Goal: Find specific page/section: Find specific page/section

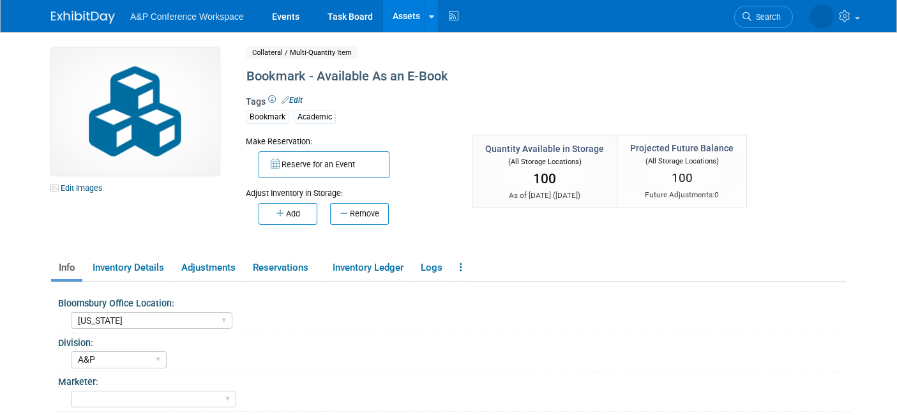
select select "[US_STATE]"
select select "A&P"
click at [740, 16] on span "Search" at bounding box center [725, 17] width 29 height 10
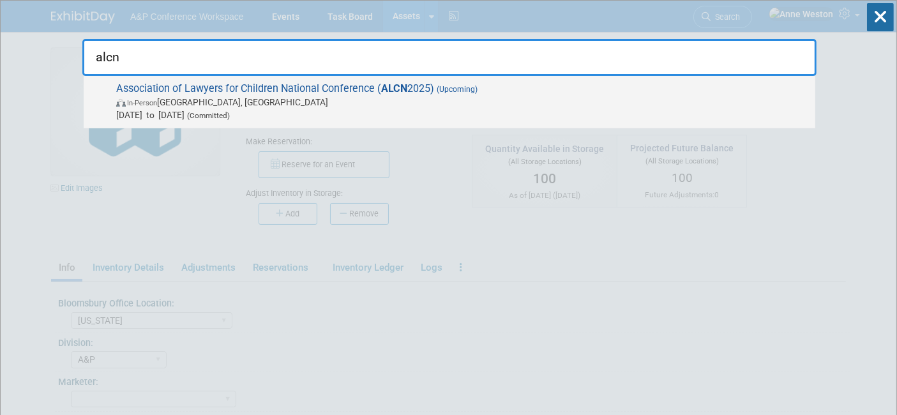
type input "alcn"
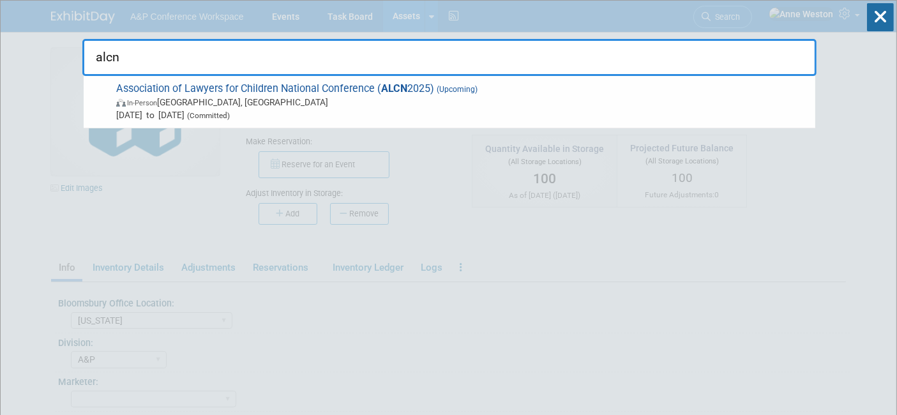
click at [184, 95] on span "Association of Lawyers for Children National Conference ( ALCN 2025) (Upcoming)…" at bounding box center [460, 101] width 697 height 39
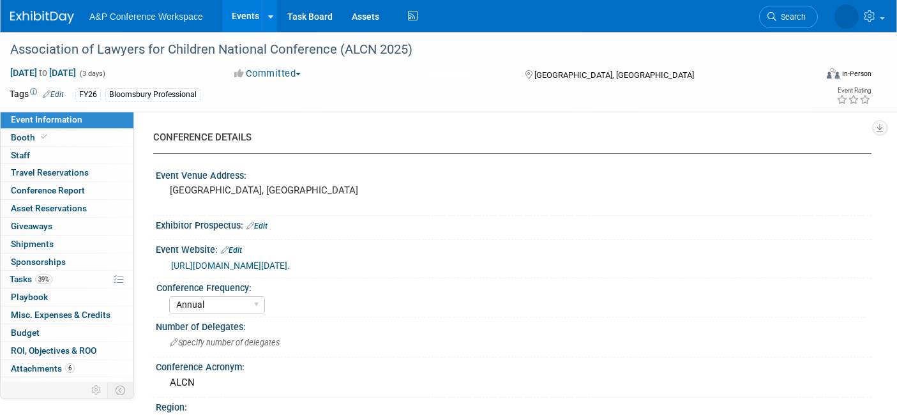
select select "Annual"
select select "Level 2"
select select "In-Person Booth"
select select "Law"
select select "Bloomsbury Professional"
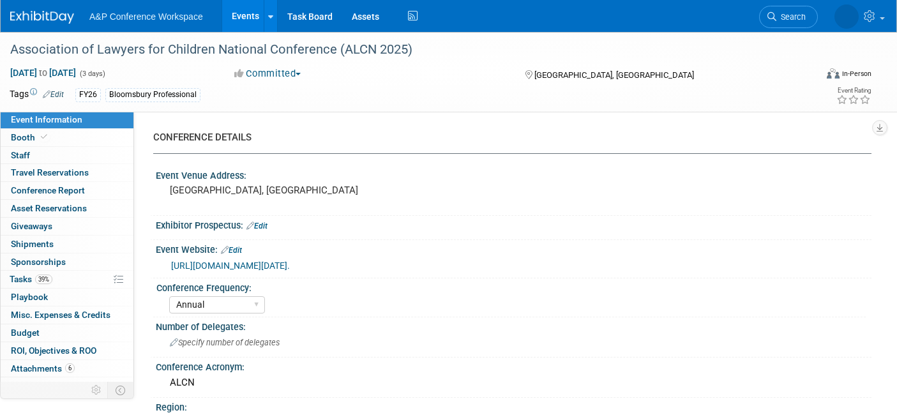
select select "[PERSON_NAME]"
select select "Networking/Commissioning"
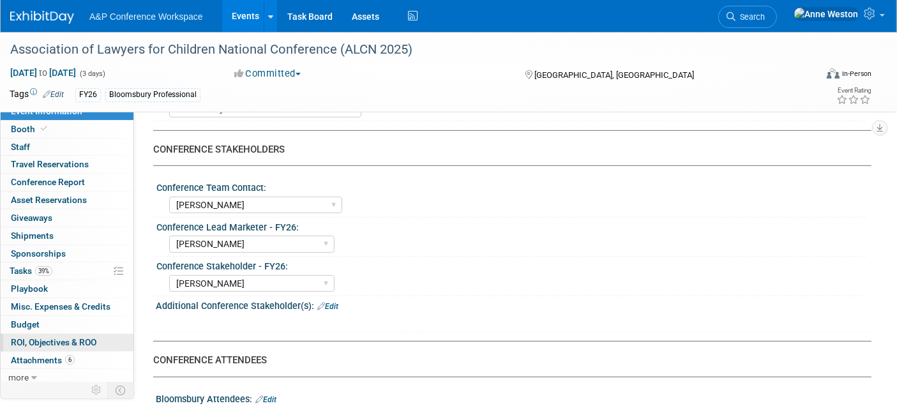
scroll to position [11, 0]
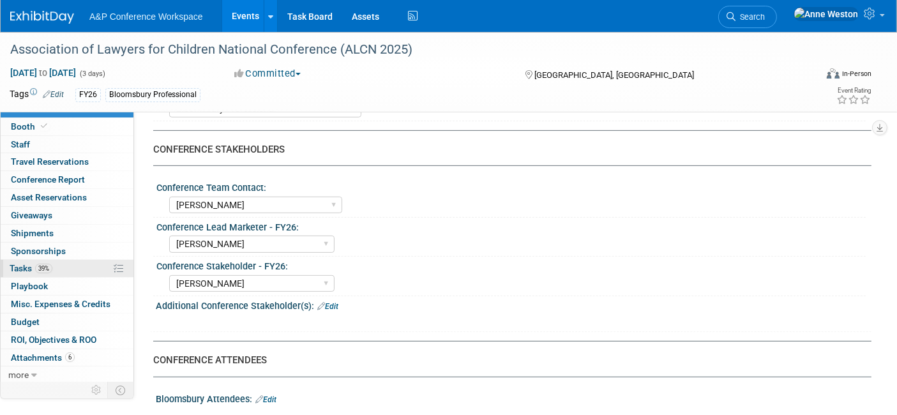
click at [62, 266] on link "39% Tasks 39%" at bounding box center [67, 268] width 133 height 17
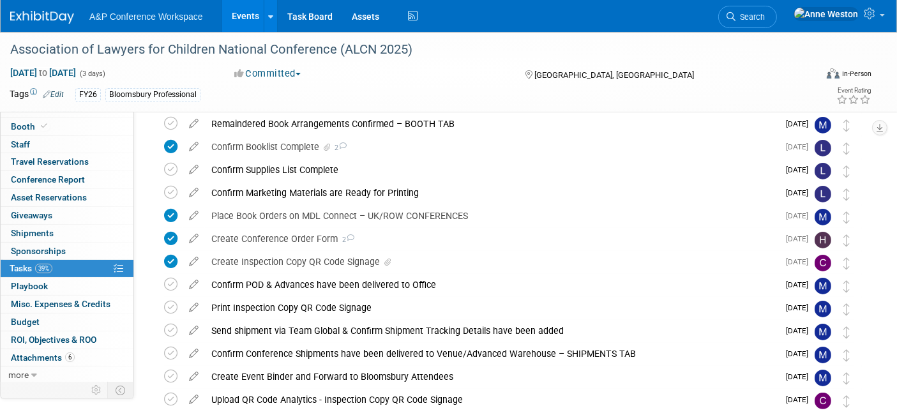
scroll to position [0, 0]
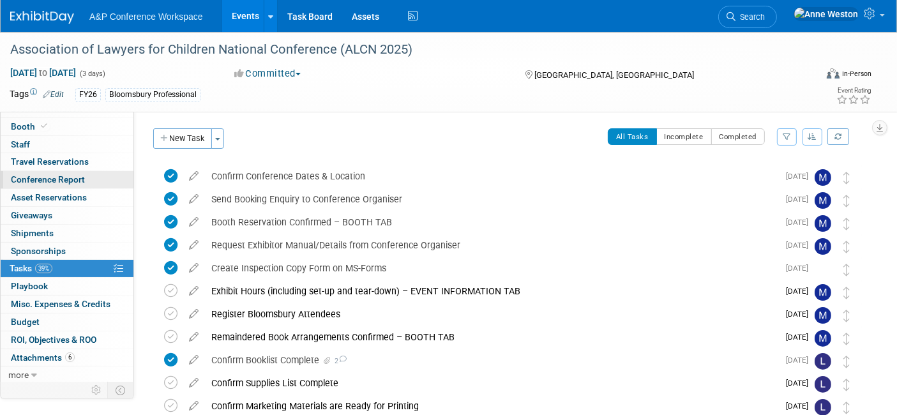
click at [56, 174] on span "Conference Report" at bounding box center [48, 179] width 74 height 10
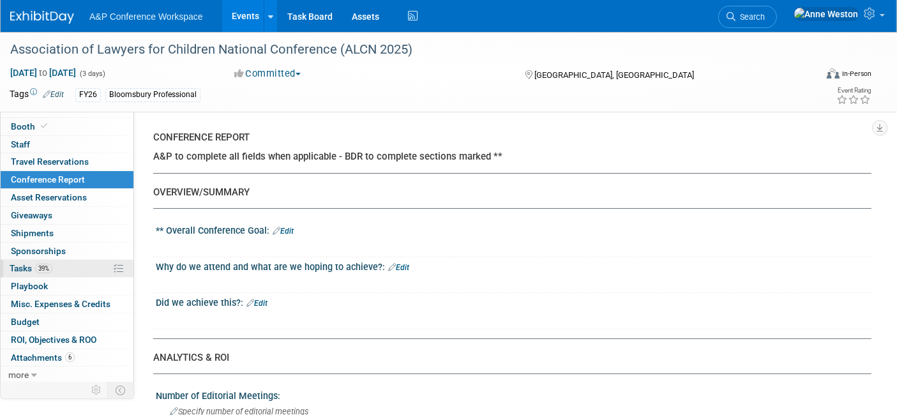
click at [51, 263] on span "Tasks 39%" at bounding box center [31, 268] width 43 height 10
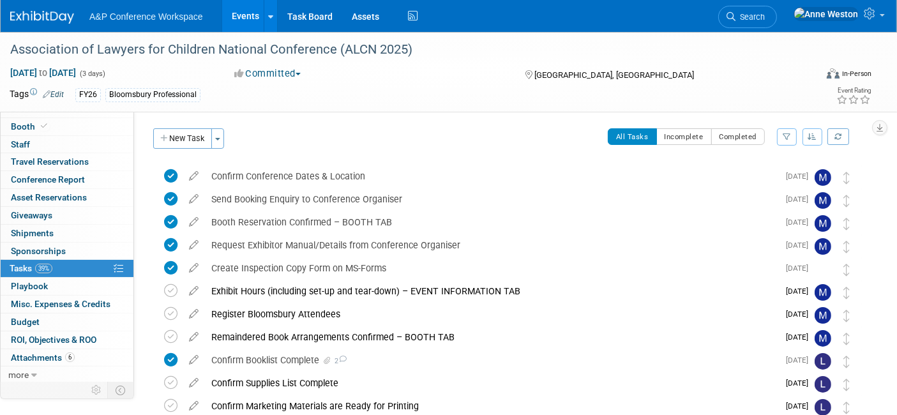
click at [34, 17] on img at bounding box center [42, 17] width 64 height 13
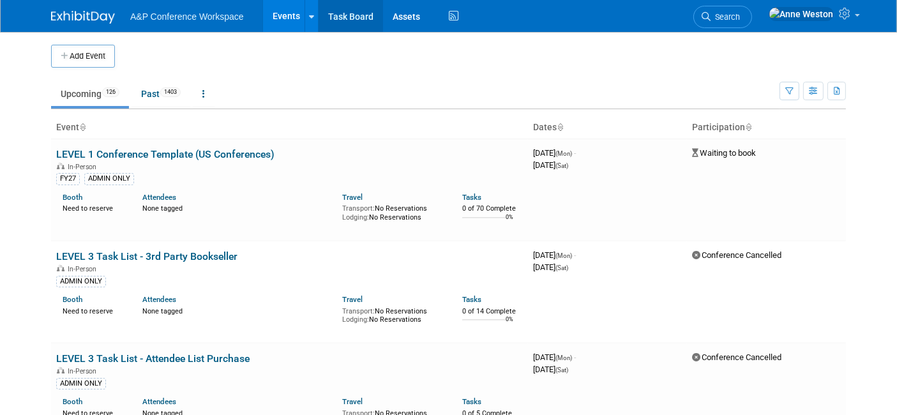
click at [354, 14] on link "Task Board" at bounding box center [351, 16] width 64 height 32
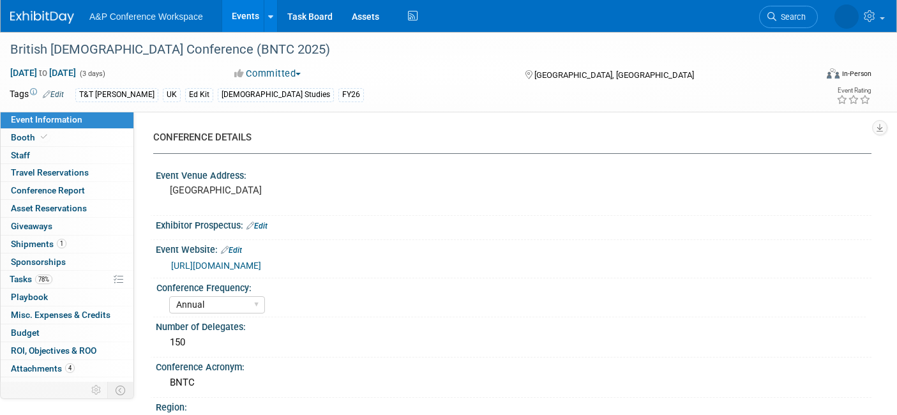
select select "Annual"
select select "Level 3"
select select "Ed Kit"
select select "Biblical Studies"
select select "T&T Clark"
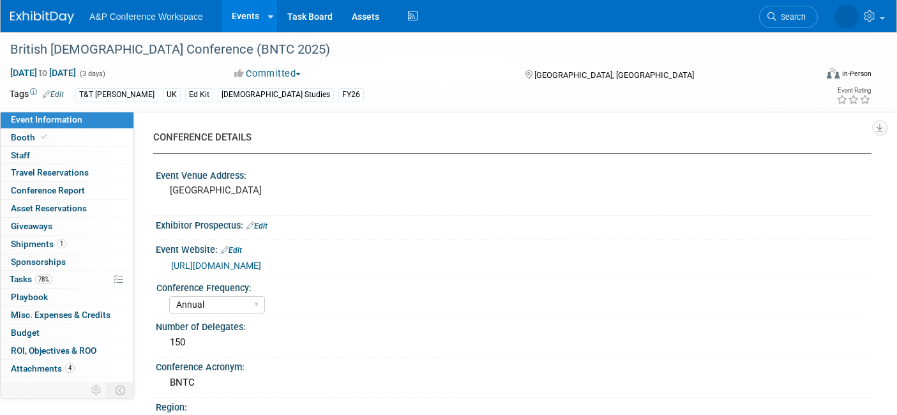
select select "Matt Hambridge"
select select "[PERSON_NAME]"
select select "Networking/Commissioning"
click at [34, 368] on span "Attachments 4" at bounding box center [43, 368] width 64 height 10
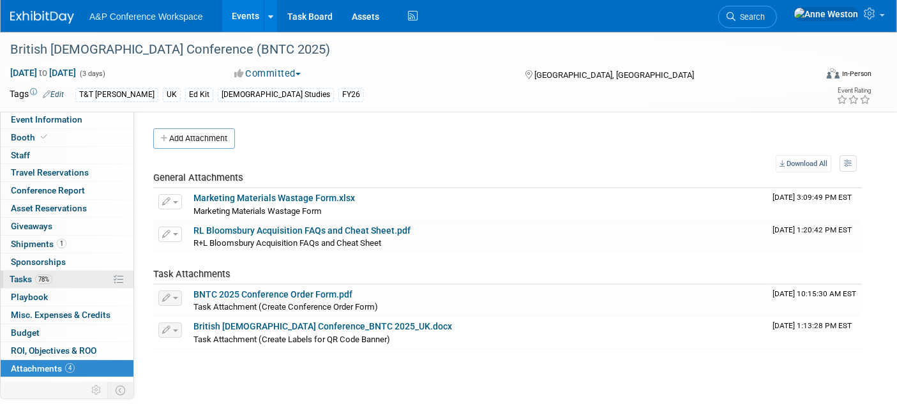
click at [48, 271] on link "78% Tasks 78%" at bounding box center [67, 279] width 133 height 17
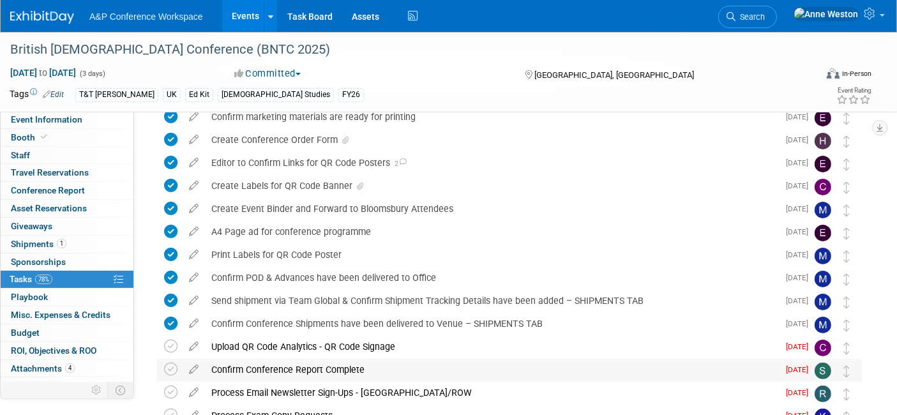
scroll to position [213, 0]
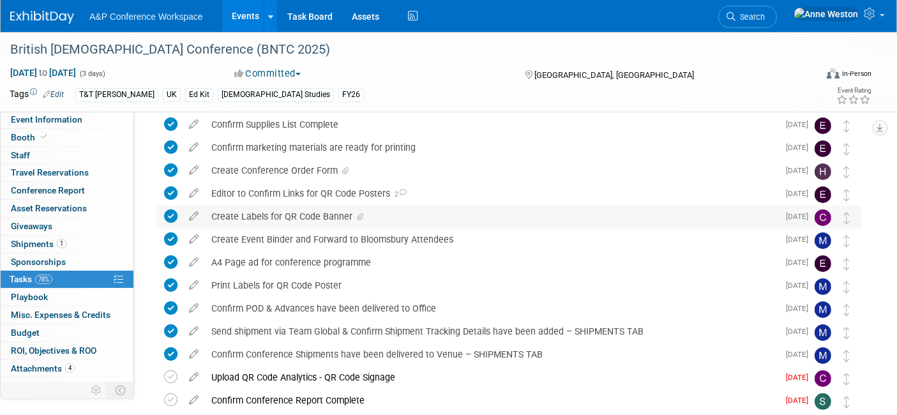
click at [325, 213] on div "Create Labels for QR Code Banner" at bounding box center [491, 217] width 573 height 22
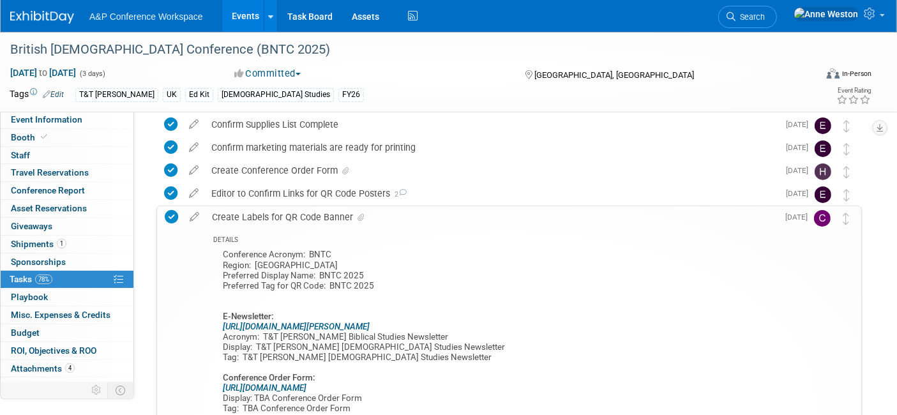
click at [325, 213] on div "Create Labels for QR Code Banner" at bounding box center [492, 217] width 572 height 22
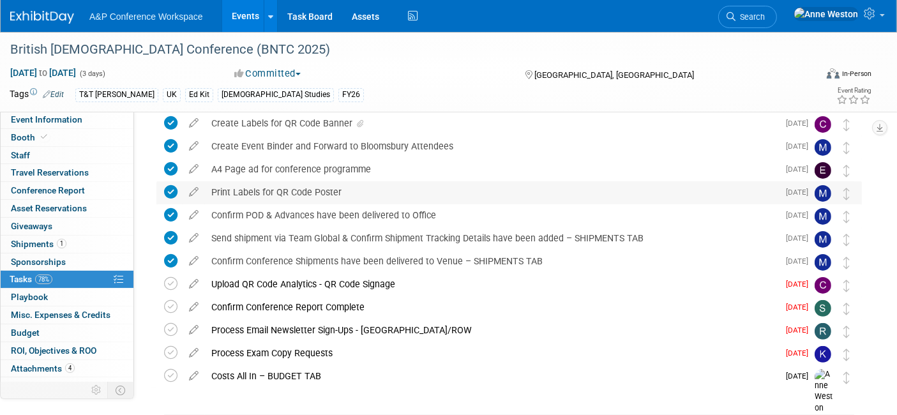
scroll to position [283, 0]
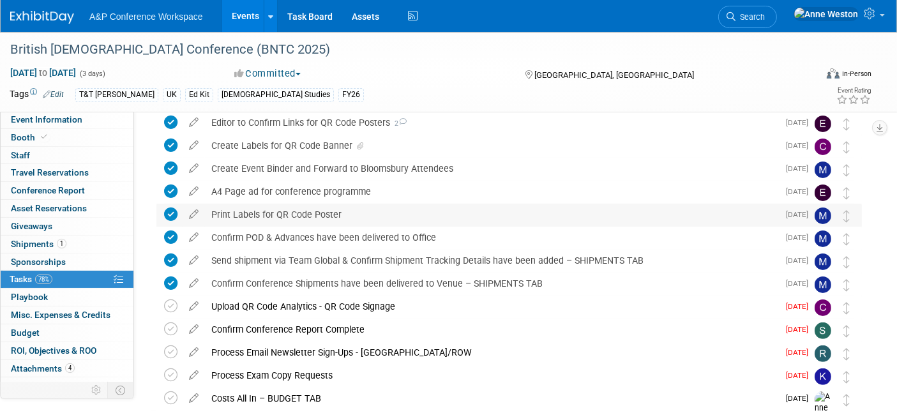
click at [320, 209] on div "Print Labels for QR Code Poster" at bounding box center [491, 215] width 573 height 22
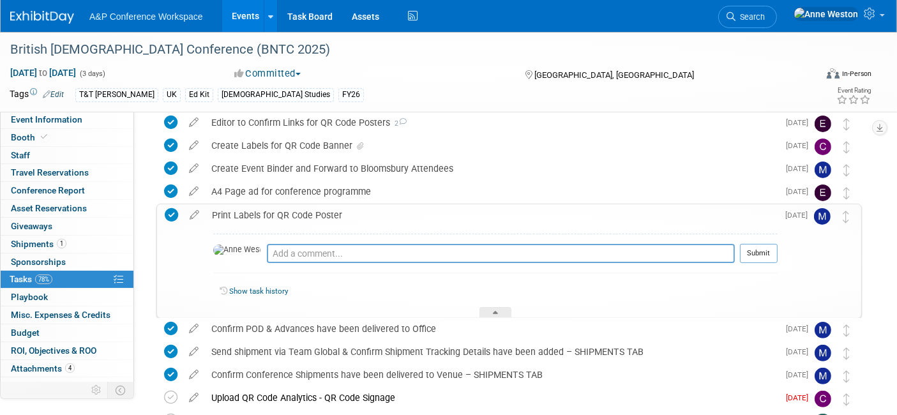
click at [320, 209] on div "Print Labels for QR Code Poster" at bounding box center [492, 215] width 572 height 22
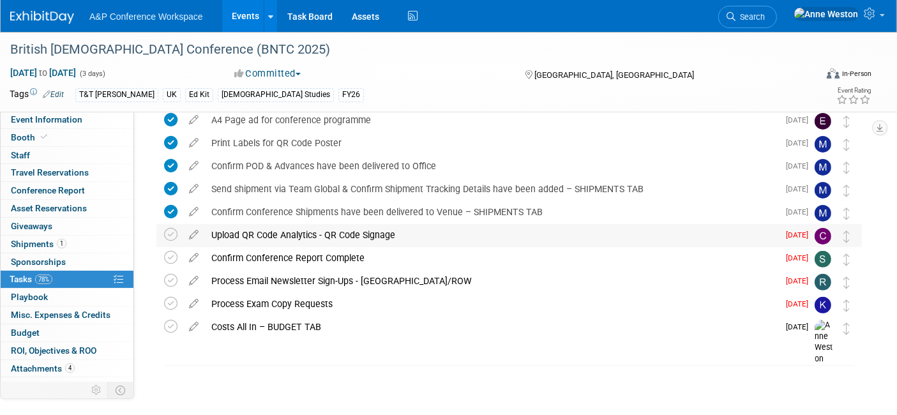
scroll to position [356, 0]
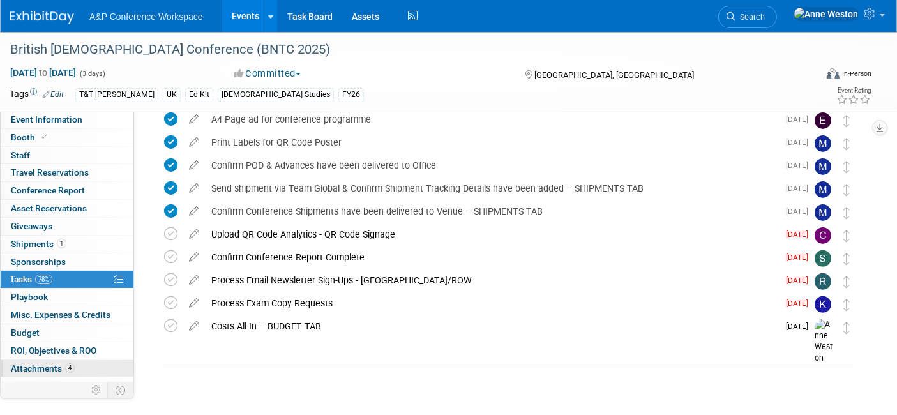
click at [58, 369] on span "Attachments 4" at bounding box center [43, 368] width 64 height 10
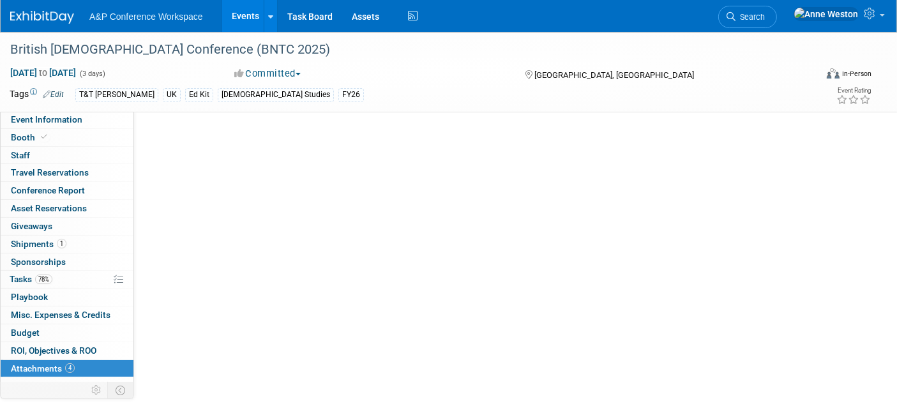
scroll to position [0, 0]
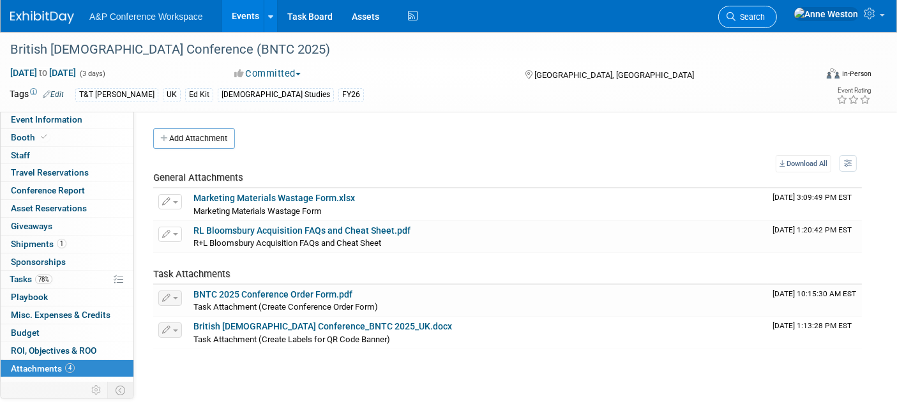
click at [765, 13] on span "Search" at bounding box center [750, 17] width 29 height 10
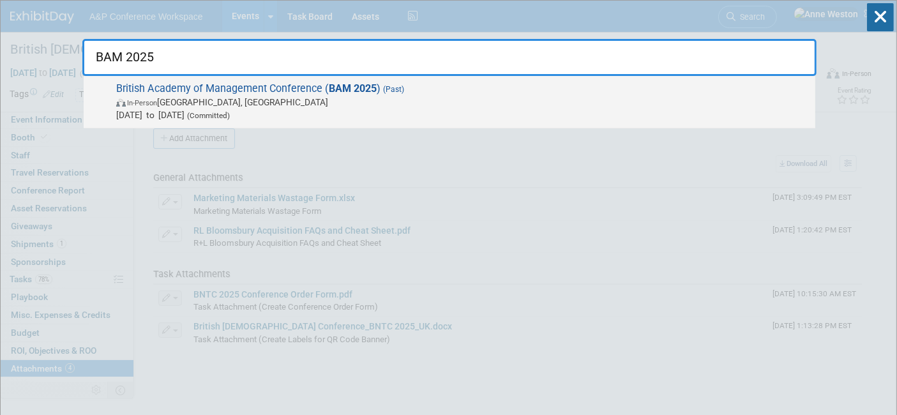
type input "BAM 2025"
click at [255, 94] on span "British Academy of Management Conference ( BAM 2025 ) (Past) In-Person Canterbu…" at bounding box center [460, 101] width 697 height 39
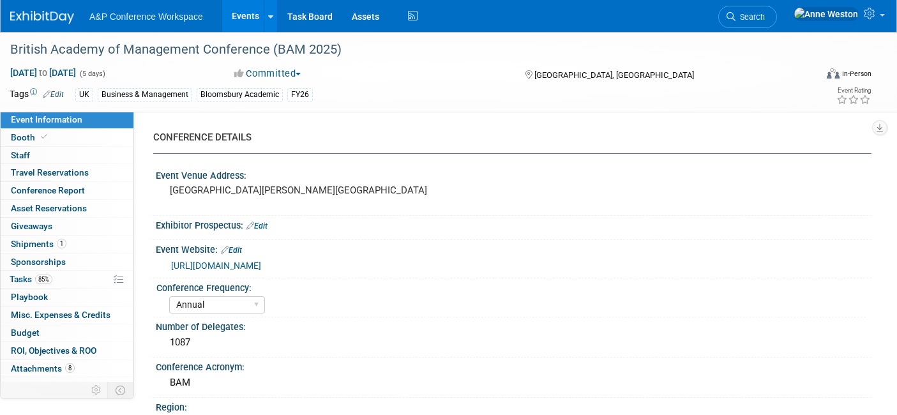
select select "Annual"
select select "Level 2"
select select "In-Person Booth"
select select "Business & Management"
select select "Bloomsbury Academic"
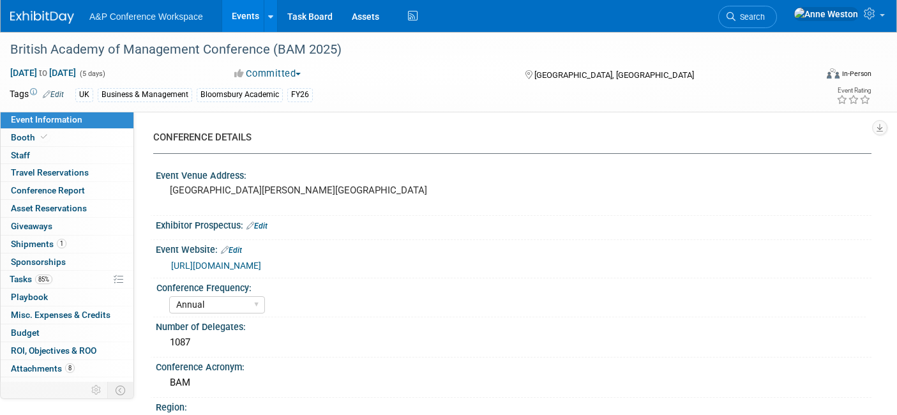
select select "[PERSON_NAME]"
select select "Networking/Commissioning"
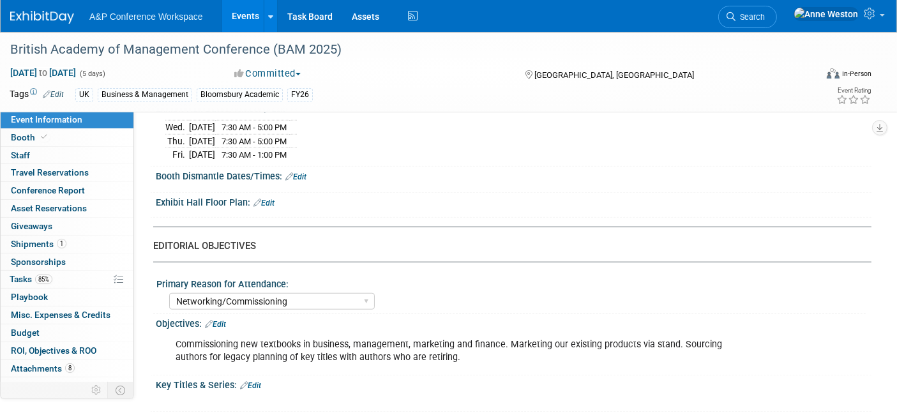
scroll to position [922, 0]
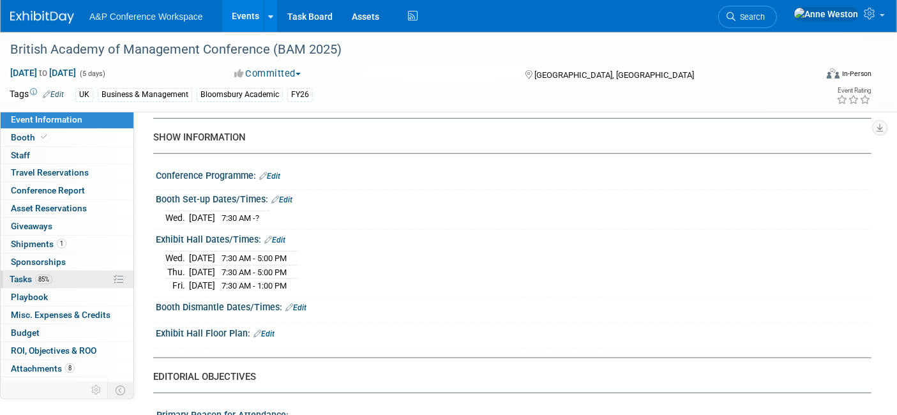
click at [31, 282] on span "Tasks 85%" at bounding box center [31, 279] width 43 height 10
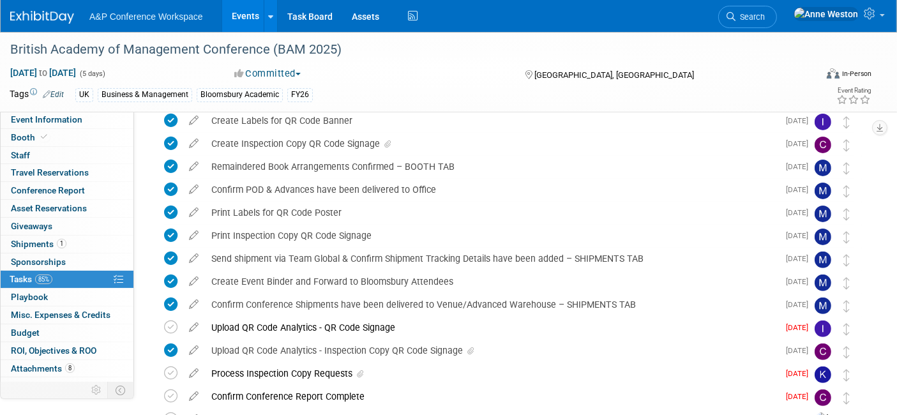
scroll to position [425, 0]
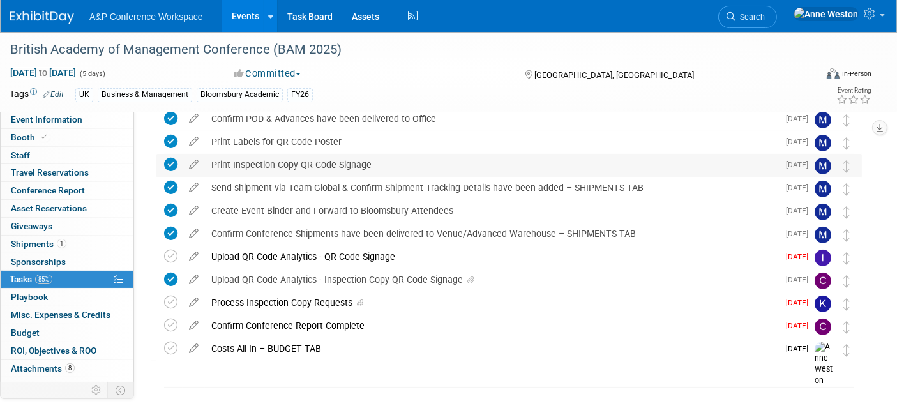
click at [341, 165] on div "Print Inspection Copy QR Code Signage" at bounding box center [491, 165] width 573 height 22
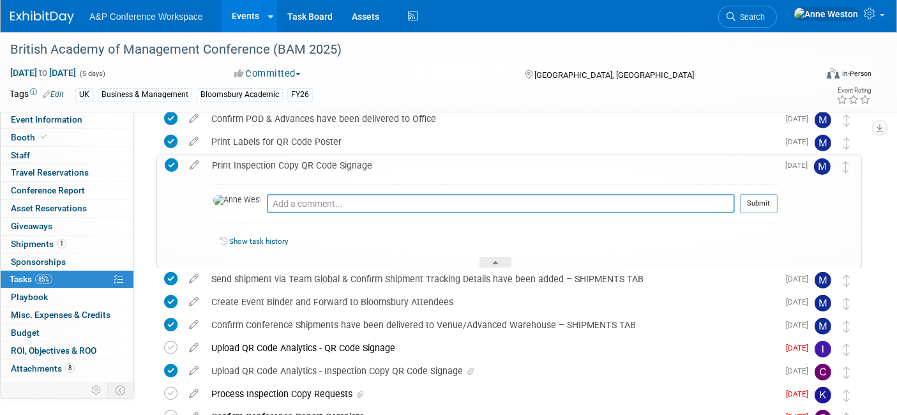
click at [341, 165] on div "Print Inspection Copy QR Code Signage" at bounding box center [492, 166] width 572 height 22
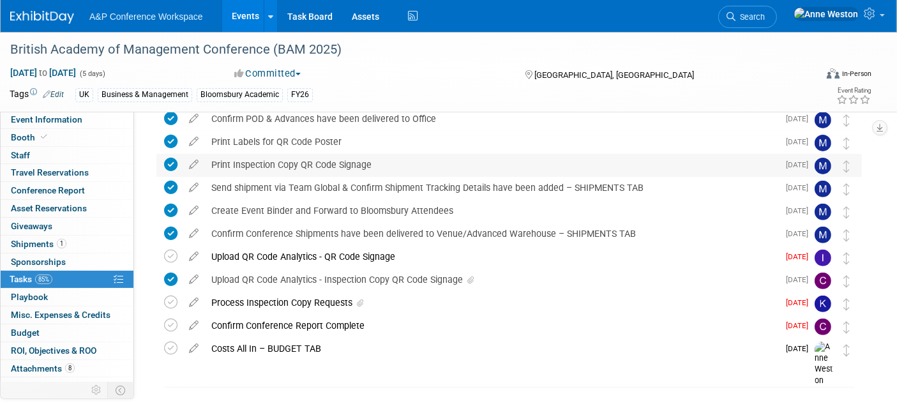
scroll to position [354, 0]
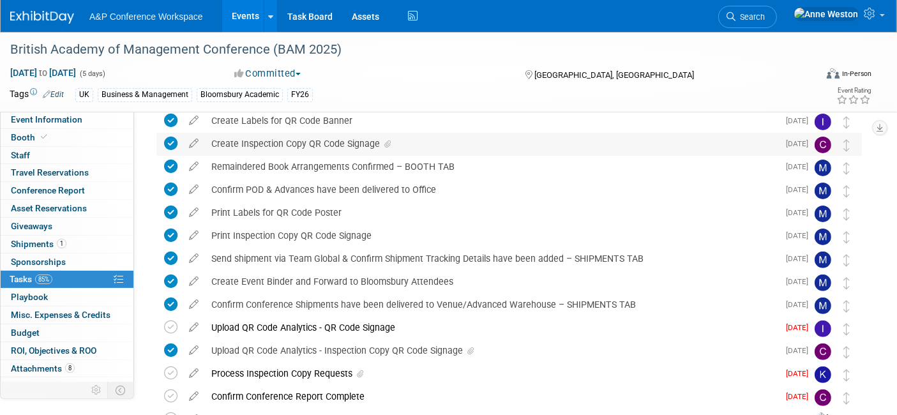
click at [345, 147] on div "Create Inspection Copy QR Code Signage" at bounding box center [491, 144] width 573 height 22
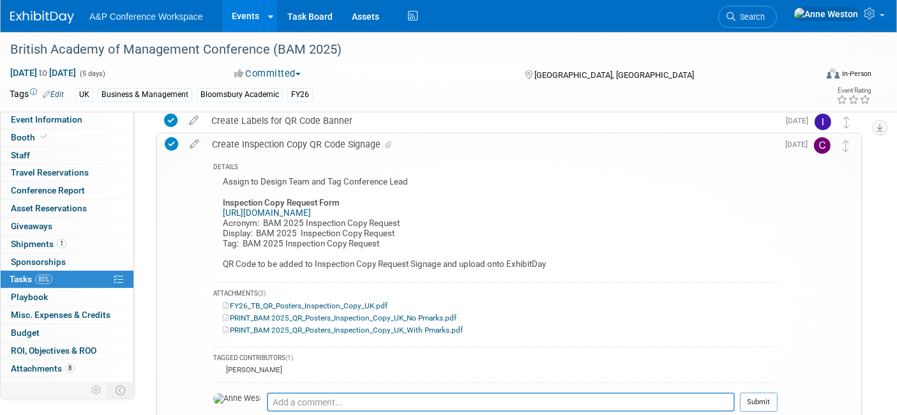
click at [345, 147] on div "Create Inspection Copy QR Code Signage" at bounding box center [492, 144] width 572 height 22
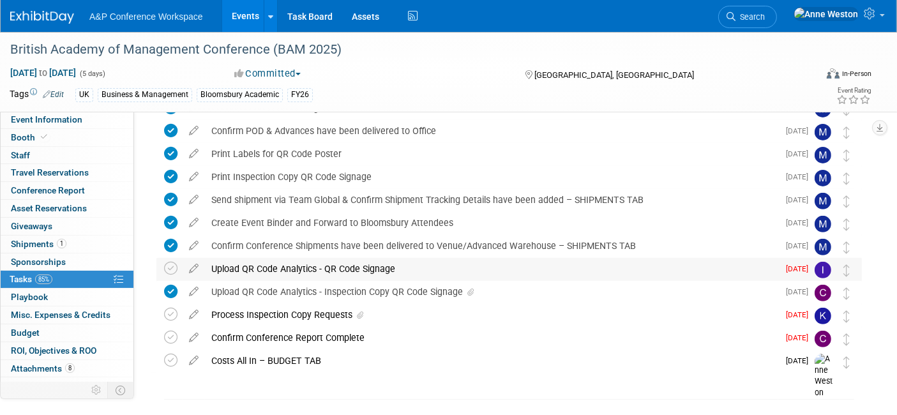
scroll to position [448, 0]
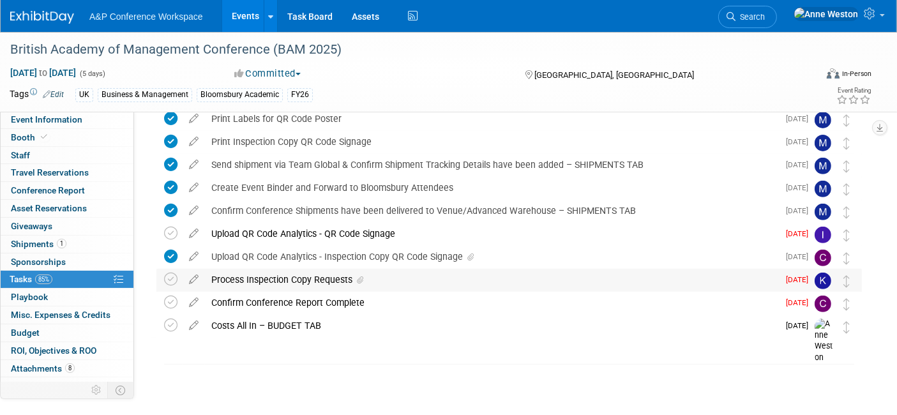
click at [328, 274] on div "Process Inspection Copy Requests" at bounding box center [491, 280] width 573 height 22
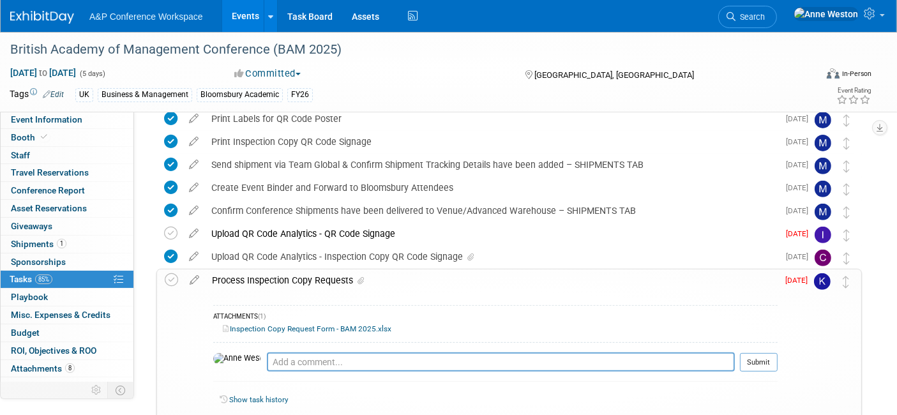
click at [297, 323] on div "Inspection Copy Request Form - BAM 2025.xlsx" at bounding box center [495, 329] width 564 height 12
click at [322, 278] on div "Process Inspection Copy Requests" at bounding box center [492, 280] width 572 height 22
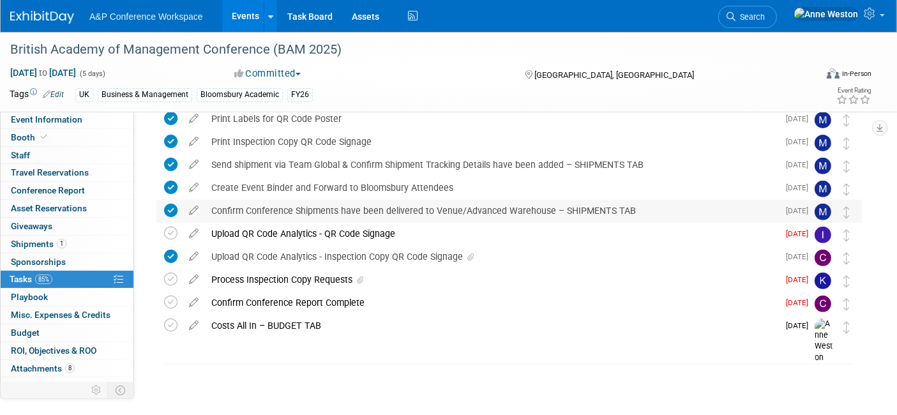
scroll to position [0, 0]
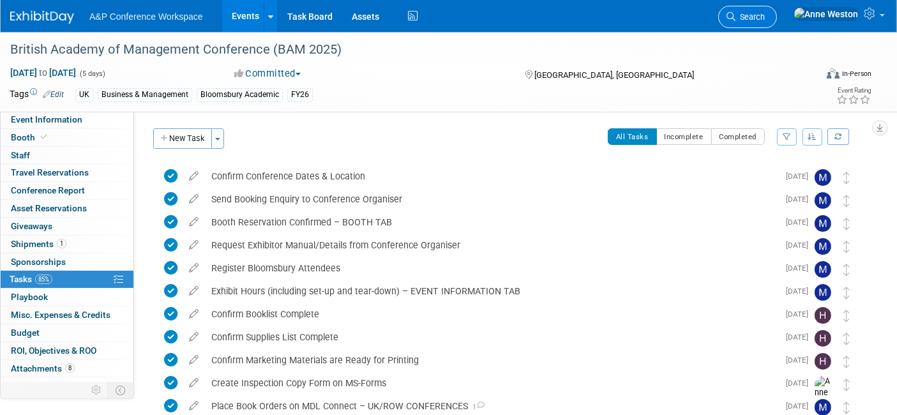
click at [777, 10] on link "Search" at bounding box center [747, 17] width 59 height 22
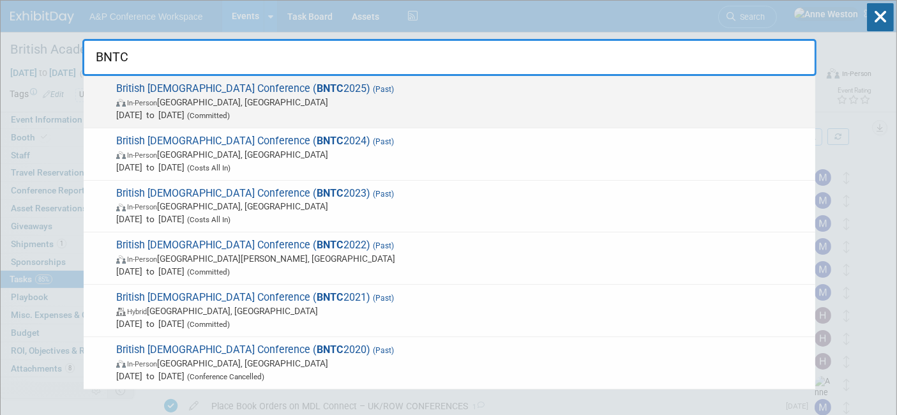
type input "BNTC"
click at [199, 94] on span "British New Testament Conference ( BNTC 2025) (Past) In-Person Manchester, Unit…" at bounding box center [460, 101] width 697 height 39
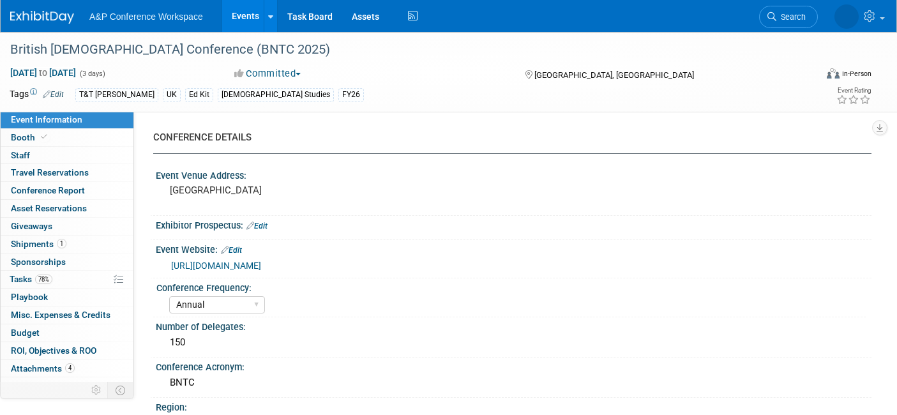
select select "Annual"
select select "Level 3"
select select "Ed Kit"
select select "[DEMOGRAPHIC_DATA] Studies"
select select "T&T [PERSON_NAME]"
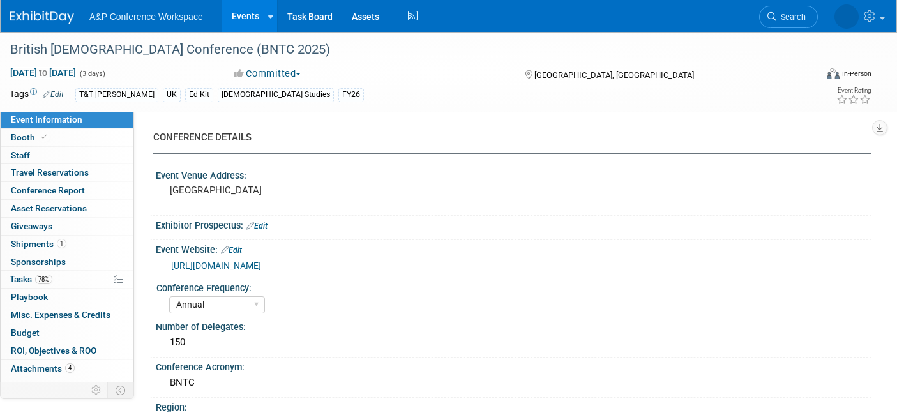
select select "[PERSON_NAME]"
select select "Networking/Commissioning"
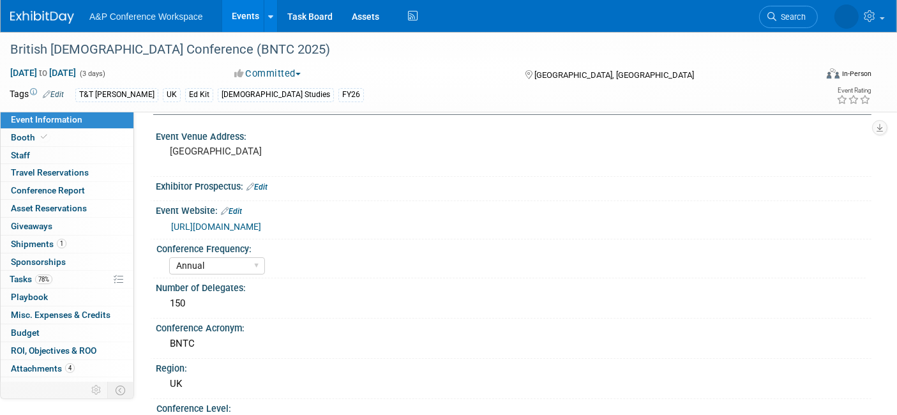
scroll to position [71, 0]
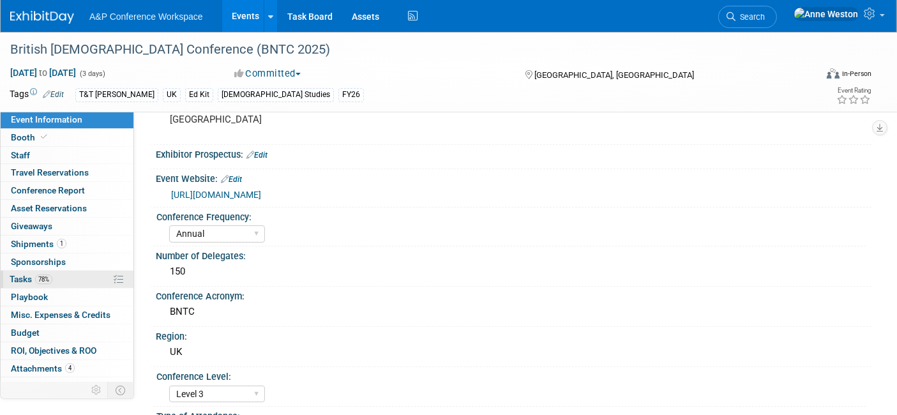
click at [59, 282] on link "78% Tasks 78%" at bounding box center [67, 279] width 133 height 17
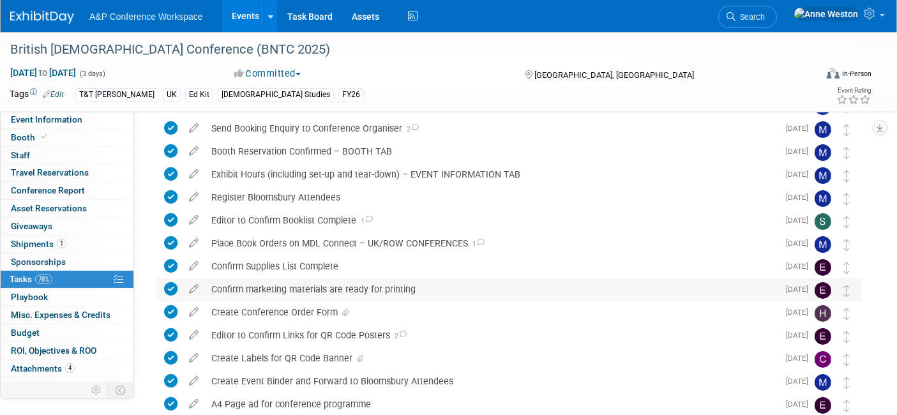
scroll to position [142, 0]
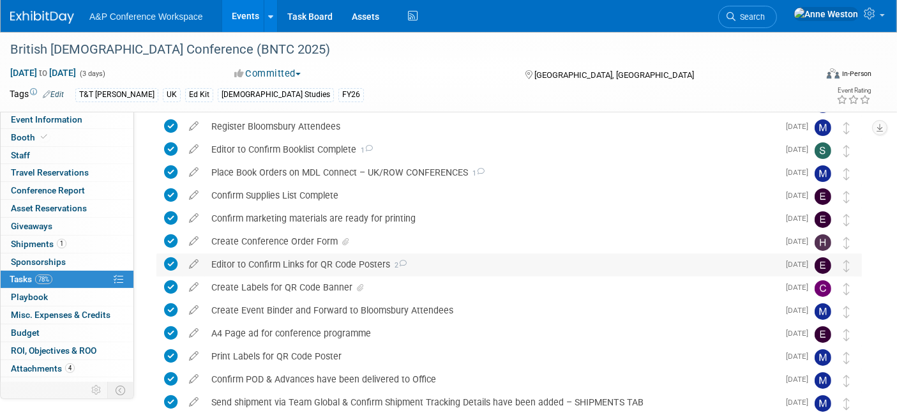
click at [326, 263] on div "Editor to Confirm Links for QR Code Posters 2" at bounding box center [491, 264] width 573 height 22
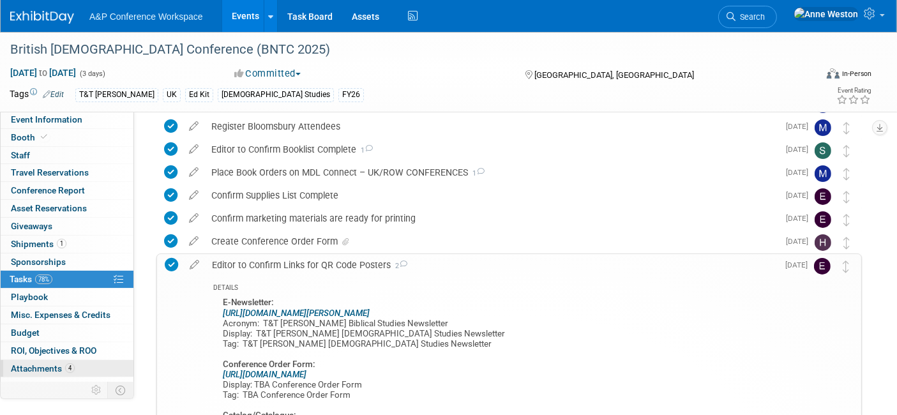
click at [43, 365] on span "Attachments 4" at bounding box center [43, 368] width 64 height 10
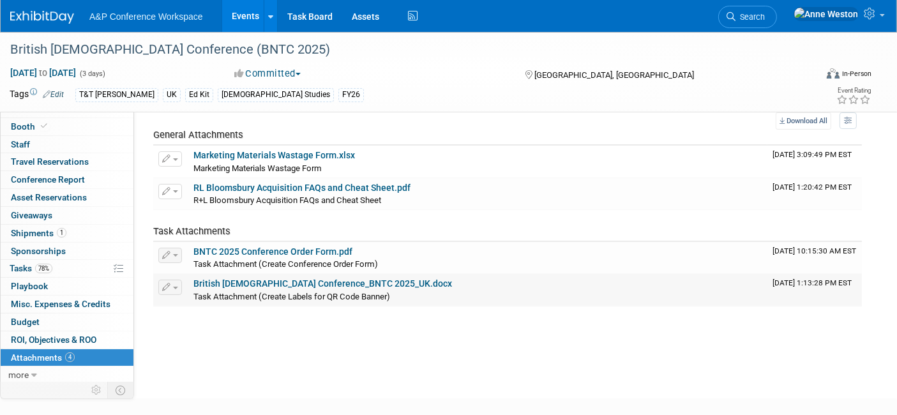
scroll to position [0, 0]
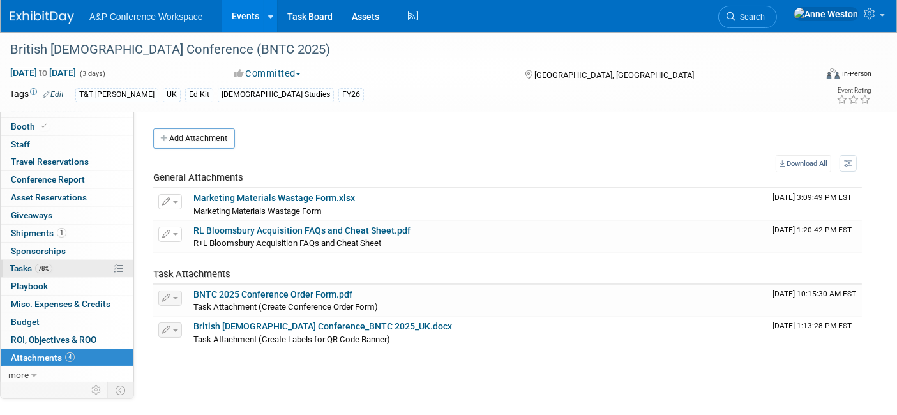
click at [45, 266] on span "78%" at bounding box center [43, 269] width 17 height 10
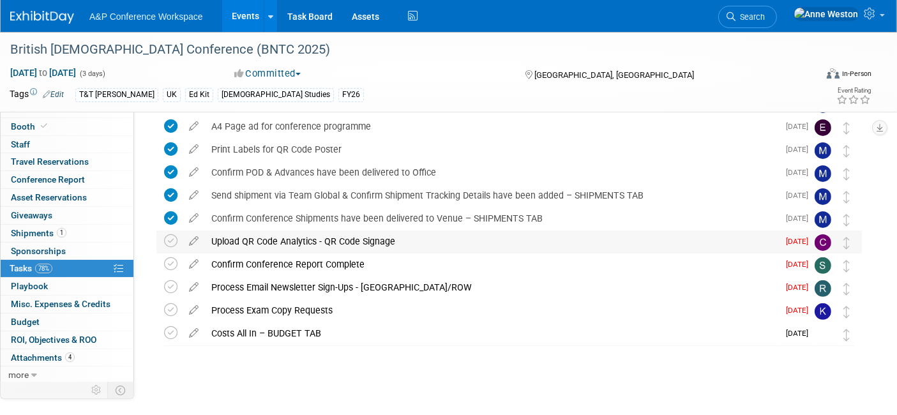
scroll to position [354, 0]
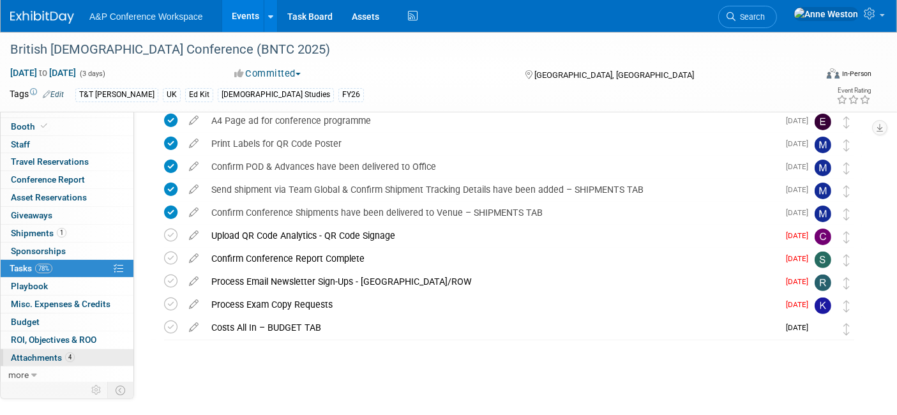
click at [43, 352] on span "Attachments 4" at bounding box center [43, 357] width 64 height 10
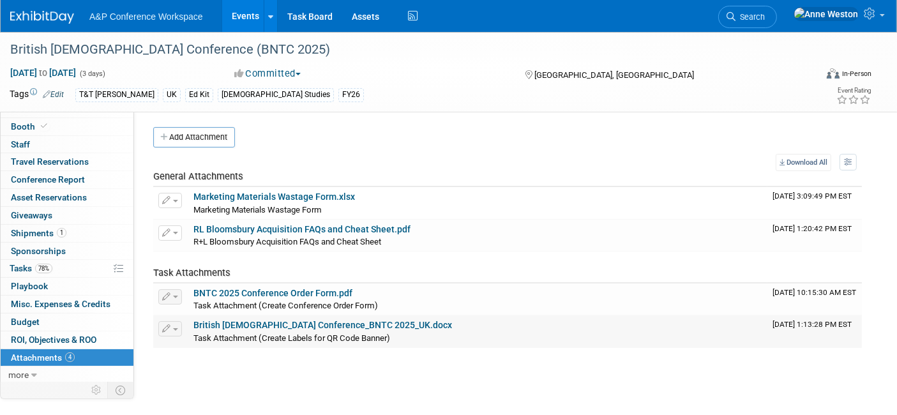
scroll to position [0, 0]
click at [765, 12] on span "Search" at bounding box center [750, 17] width 29 height 10
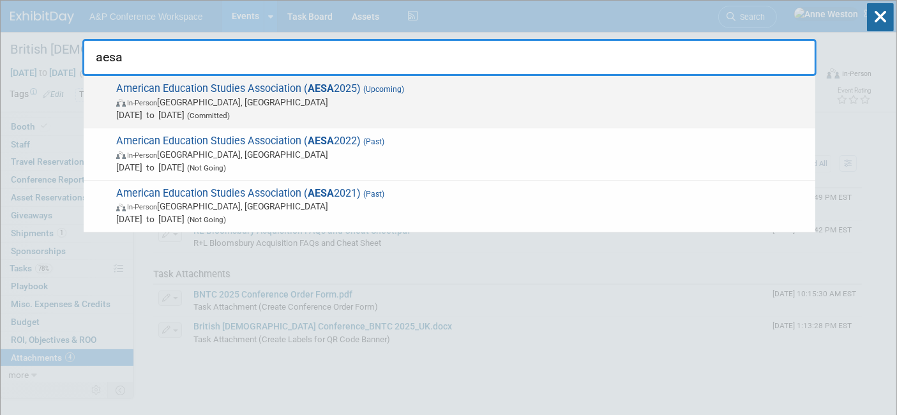
type input "aesa"
click at [167, 82] on span "American Education Studies Association ( AESA 2025) (Upcoming) In-Person Albuqu…" at bounding box center [460, 101] width 697 height 39
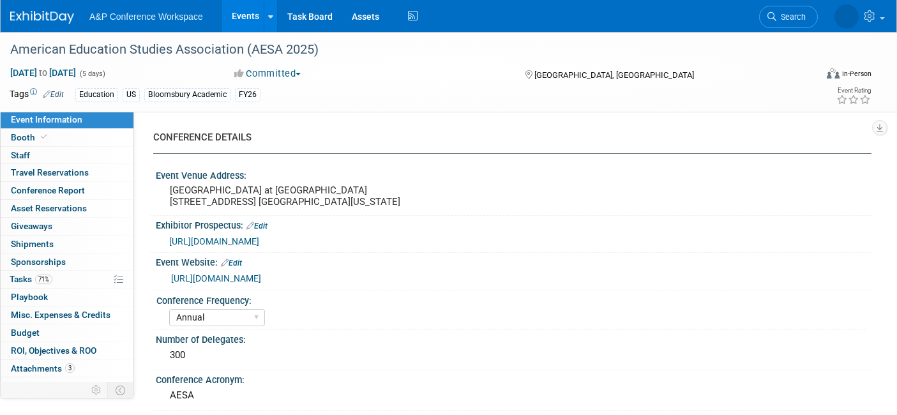
select select "Annual"
select select "Level 3"
select select "Sponsorship"
select select "Education"
select select "Bloomsbury Academic"
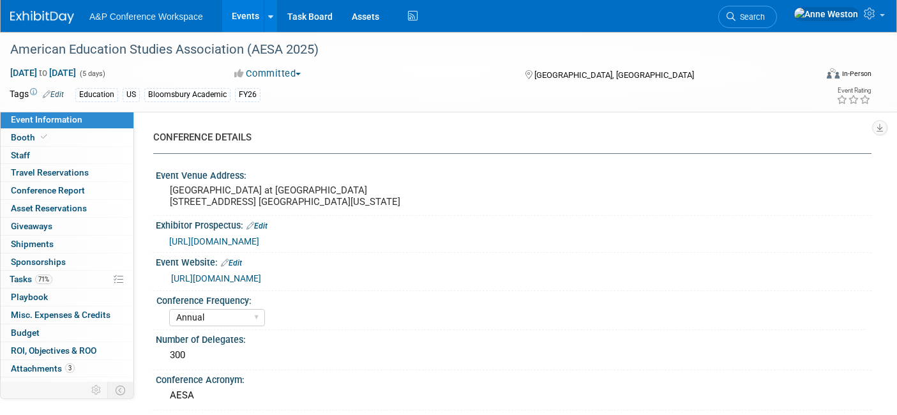
select select "[PERSON_NAME]"
select select "Brand/Subject Presence​"
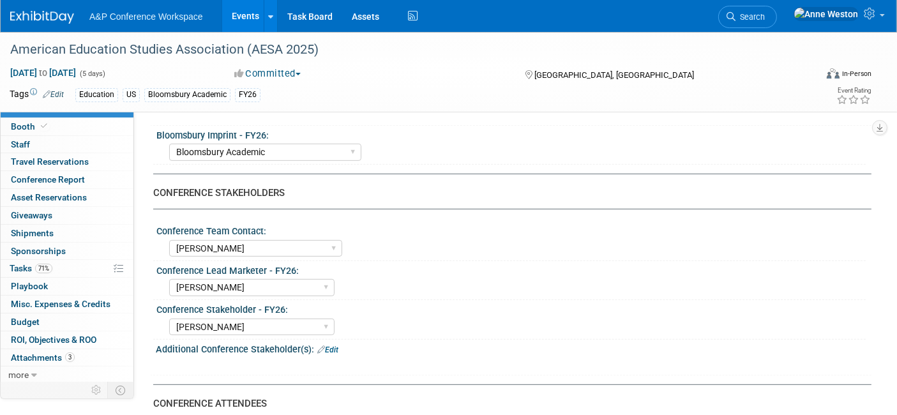
scroll to position [567, 0]
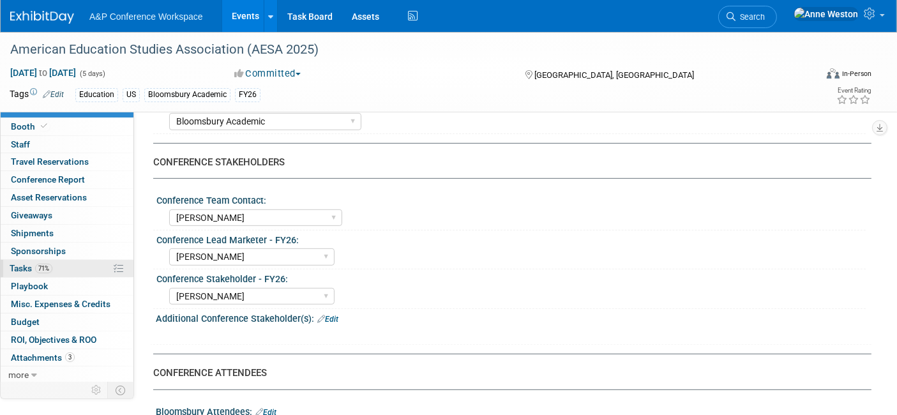
click at [52, 263] on span "Tasks 71%" at bounding box center [31, 268] width 43 height 10
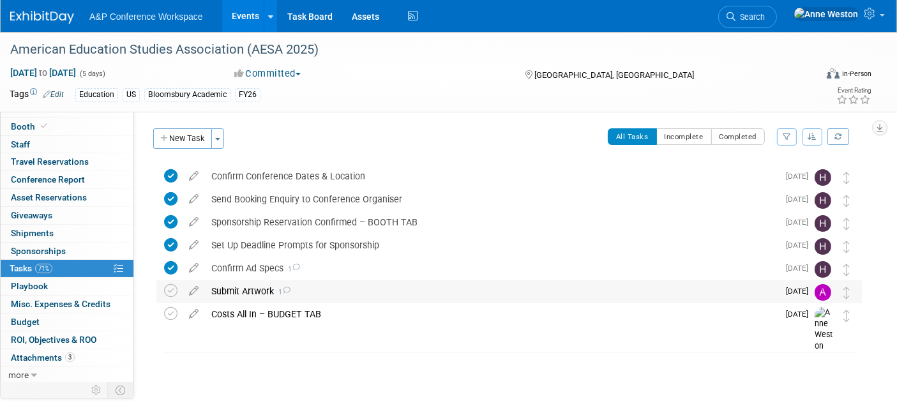
click at [243, 285] on div "Submit Artwork 1" at bounding box center [491, 291] width 573 height 22
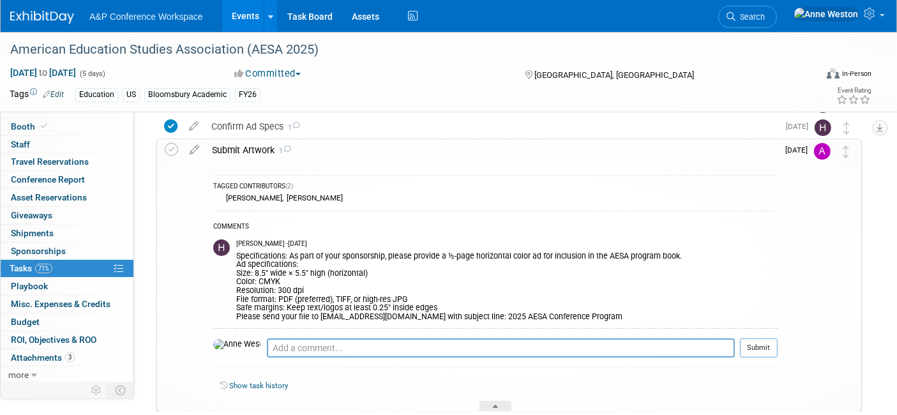
scroll to position [71, 0]
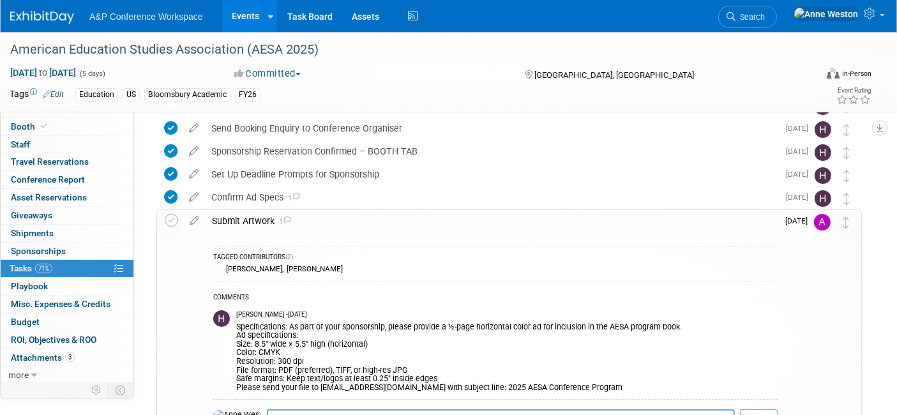
click at [252, 219] on div "Submit Artwork 1" at bounding box center [492, 221] width 572 height 22
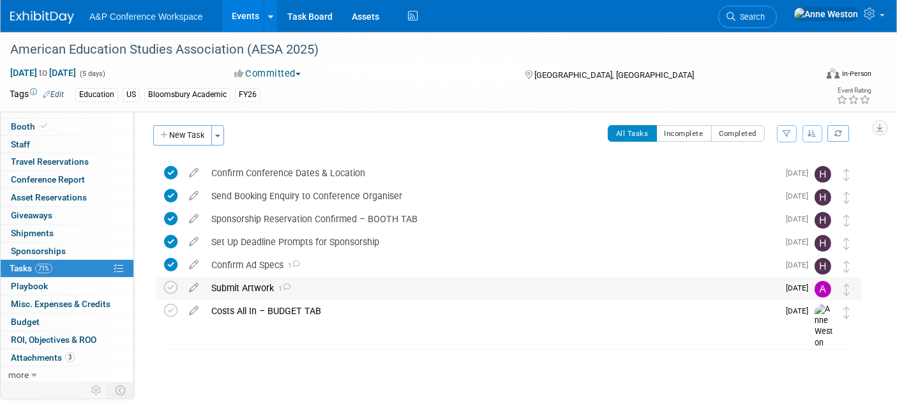
scroll to position [3, 0]
